Goal: Task Accomplishment & Management: Manage account settings

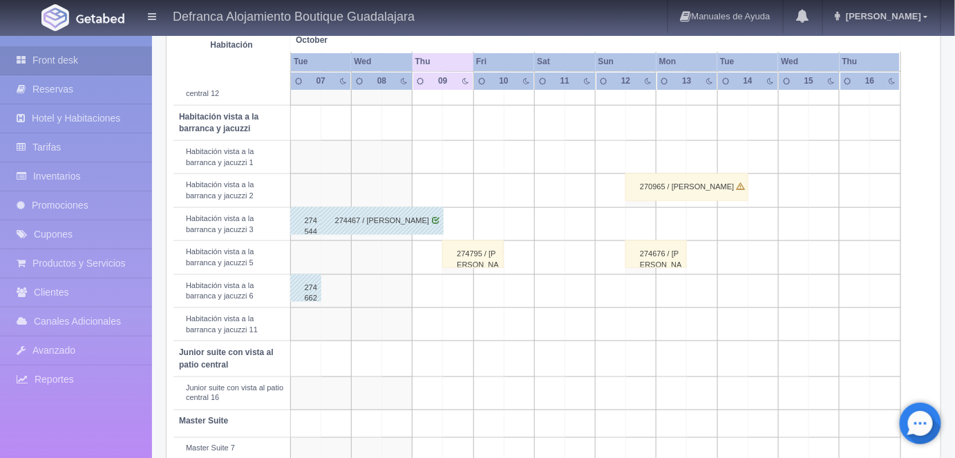
scroll to position [484, 0]
click at [478, 247] on div "274795 / [PERSON_NAME]" at bounding box center [472, 253] width 61 height 28
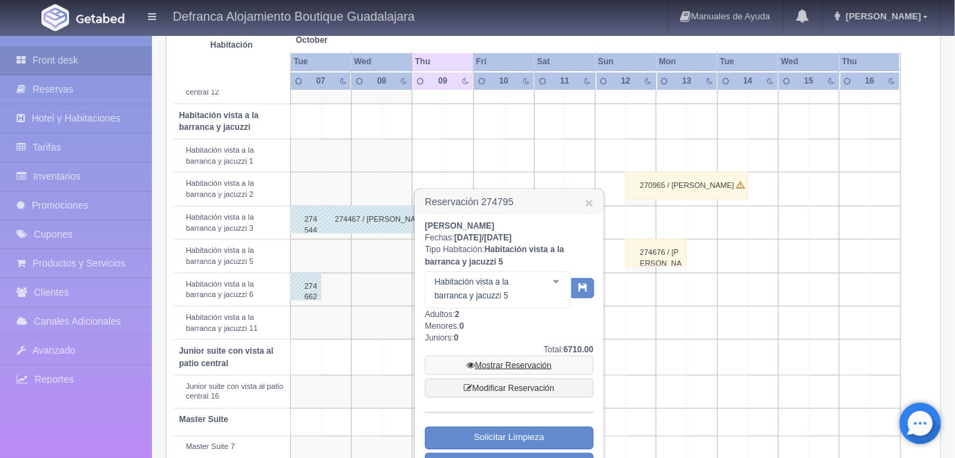
click at [499, 364] on link "Mostrar Reservación" at bounding box center [509, 365] width 169 height 19
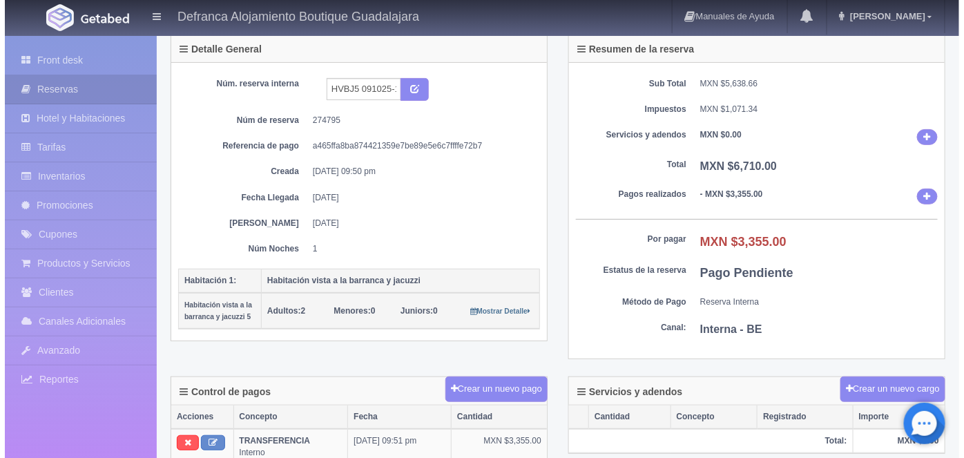
scroll to position [89, 0]
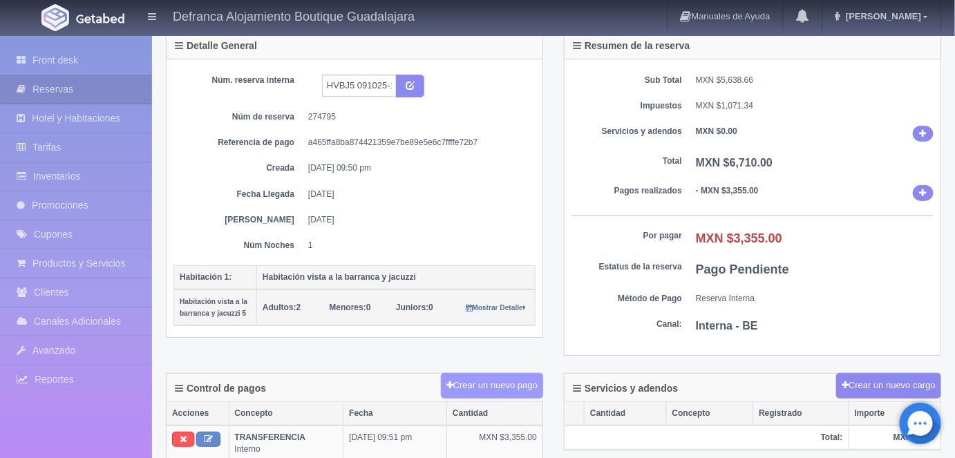
click at [499, 382] on button "Crear un nuevo pago" at bounding box center [492, 386] width 102 height 26
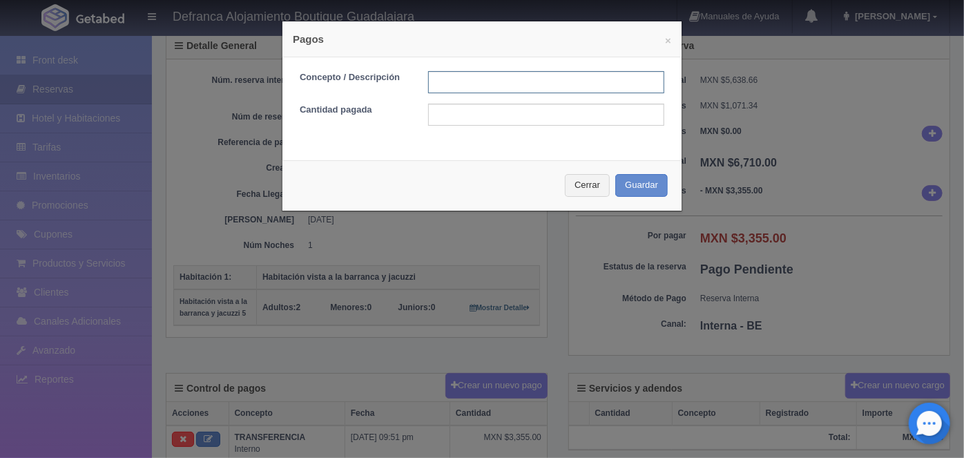
click at [441, 81] on input "text" at bounding box center [546, 82] width 236 height 22
type input "HOSPEDAJE PAGADO EN EFECTIVO"
click at [438, 111] on input "text" at bounding box center [546, 115] width 236 height 22
type input "3355.00"
click at [638, 187] on button "Guardar" at bounding box center [642, 185] width 53 height 23
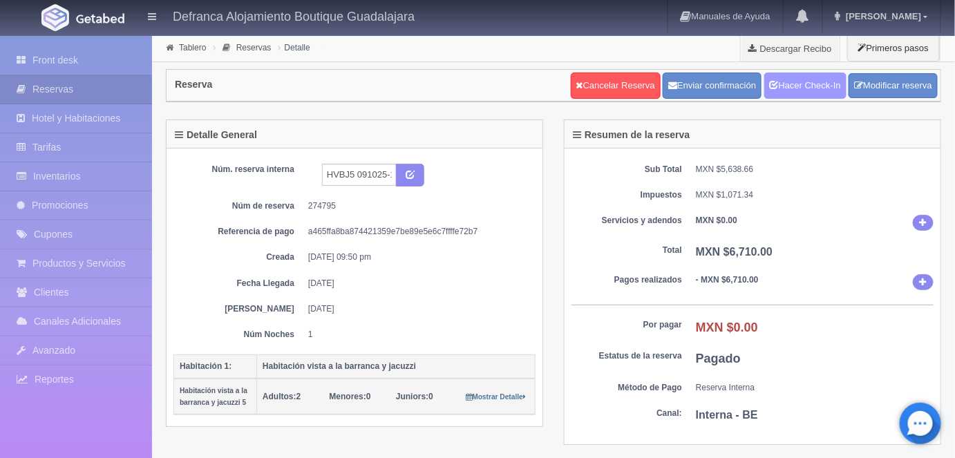
click at [801, 82] on link "Hacer Check-In" at bounding box center [805, 86] width 82 height 26
click at [184, 48] on link "Tablero" at bounding box center [192, 48] width 27 height 10
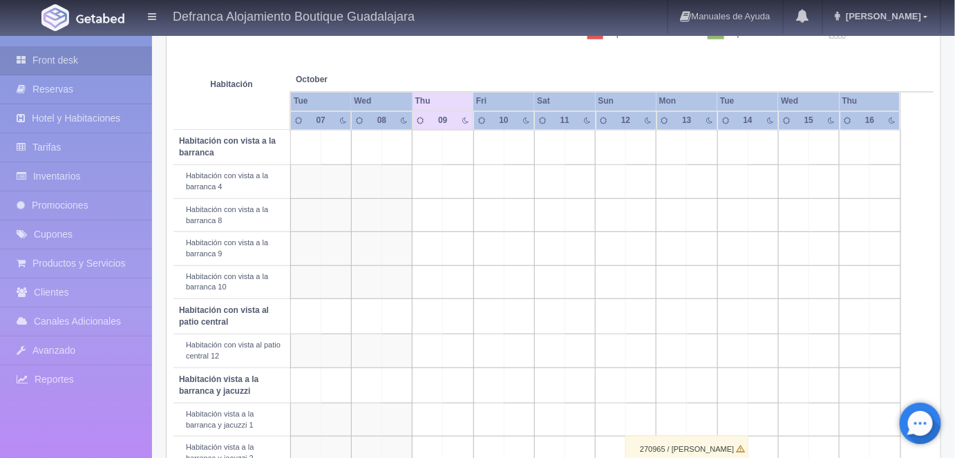
scroll to position [215, 0]
